Goal: Obtain resource: Obtain resource

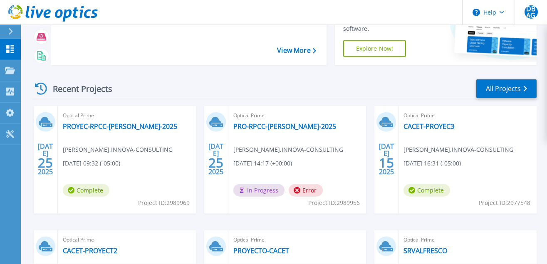
scroll to position [85, 0]
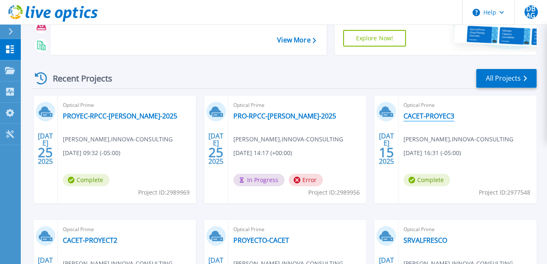
click at [435, 114] on link "CACET-PROYEC3" at bounding box center [429, 116] width 51 height 8
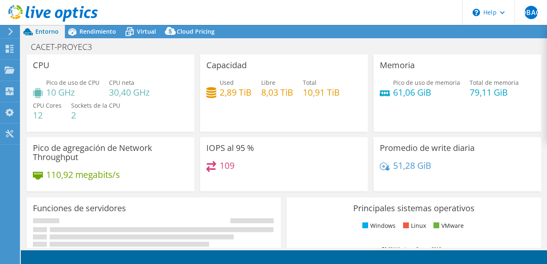
select select "SouthAmerica"
select select "USD"
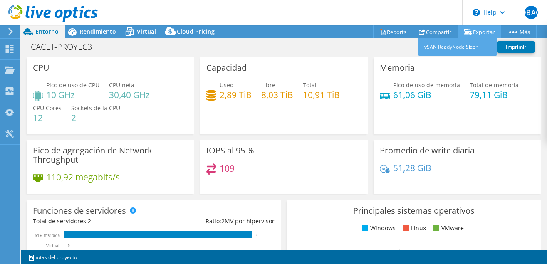
click at [481, 32] on link "Exportar" at bounding box center [480, 31] width 44 height 13
click at [440, 50] on link "vSAN ReadyNode Sizer" at bounding box center [457, 46] width 79 height 17
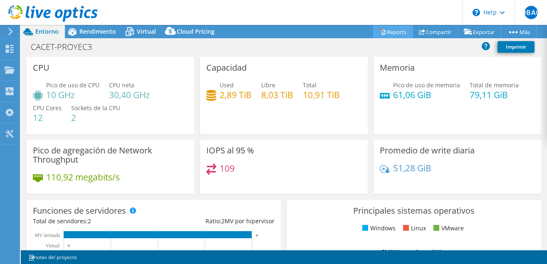
click at [395, 33] on link "Reports" at bounding box center [393, 31] width 40 height 13
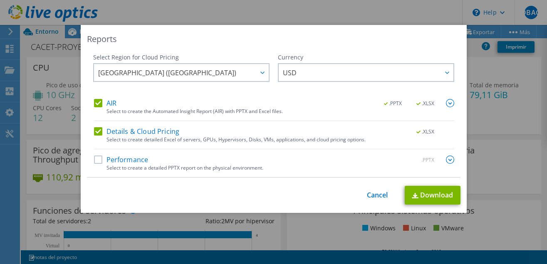
click at [139, 161] on label "Performance" at bounding box center [121, 160] width 55 height 8
click at [0, 0] on input "Performance" at bounding box center [0, 0] width 0 height 0
click at [430, 192] on link "Download" at bounding box center [433, 195] width 56 height 19
